Goal: Understand process/instructions: Learn how to perform a task or action

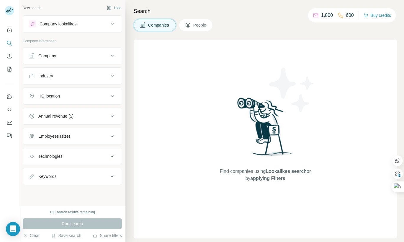
click at [73, 54] on div "Company" at bounding box center [69, 56] width 80 height 6
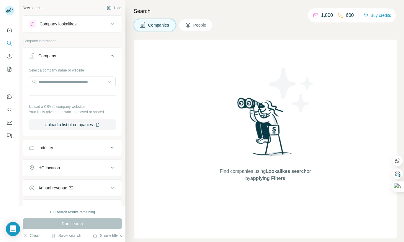
click at [73, 54] on div "Company" at bounding box center [69, 56] width 80 height 6
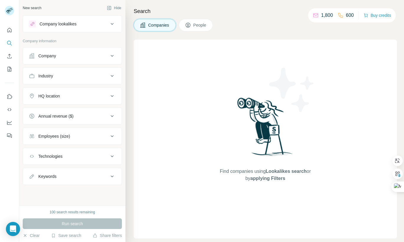
click at [193, 23] on button "People" at bounding box center [196, 25] width 34 height 12
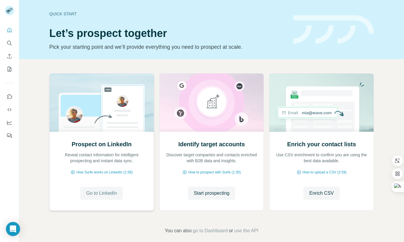
click at [105, 194] on span "Go to LinkedIn" at bounding box center [101, 193] width 31 height 7
